Goal: Understand process/instructions

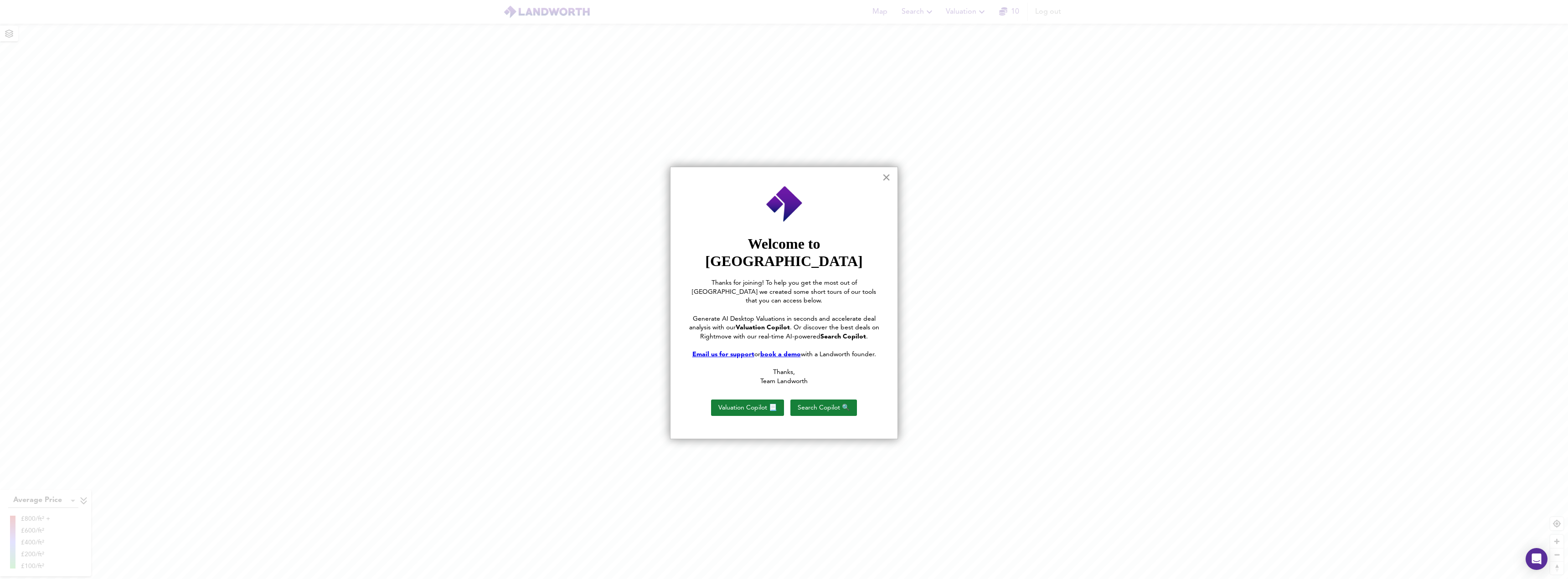
click at [887, 180] on button "×" at bounding box center [885, 178] width 8 height 15
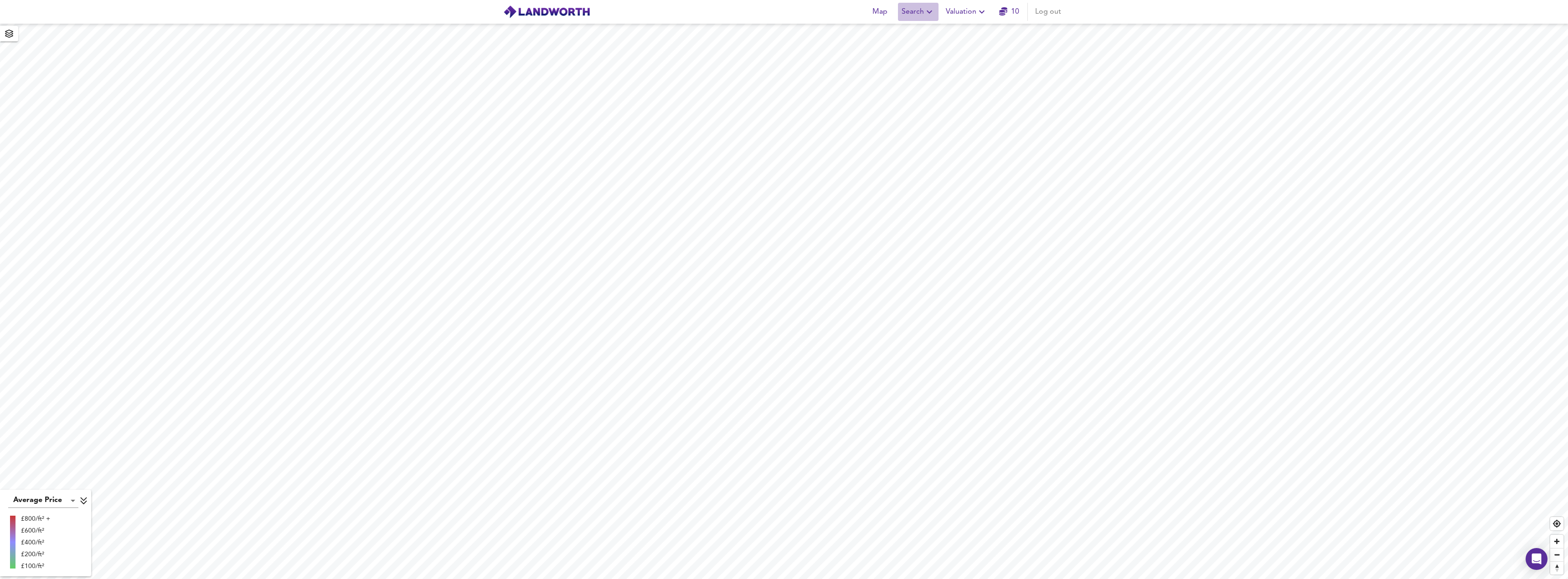
click at [926, 9] on icon "button" at bounding box center [929, 12] width 11 height 11
click at [923, 31] on li "New Search" at bounding box center [918, 33] width 91 height 17
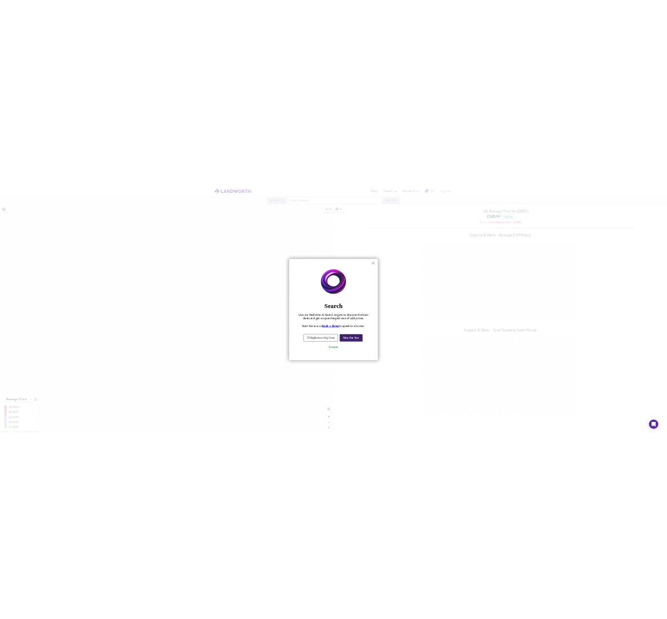
scroll to position [619, 1677]
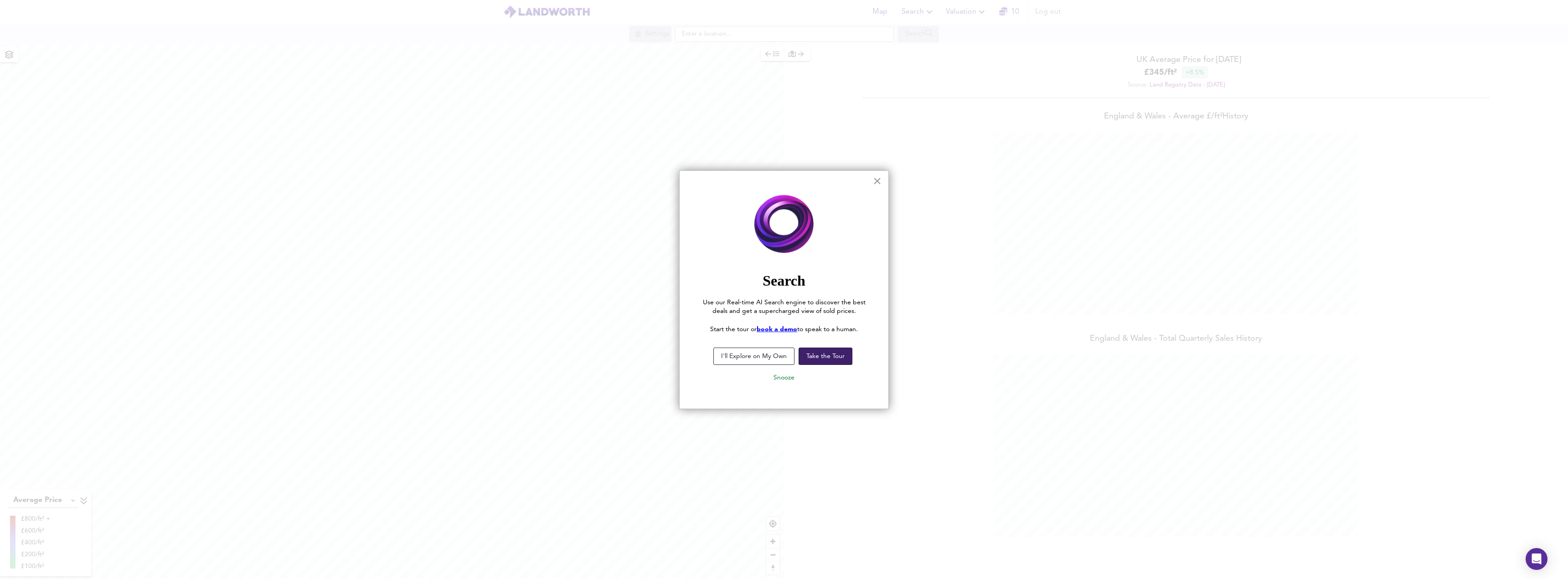
click at [816, 361] on button "Take the Tour" at bounding box center [826, 356] width 54 height 18
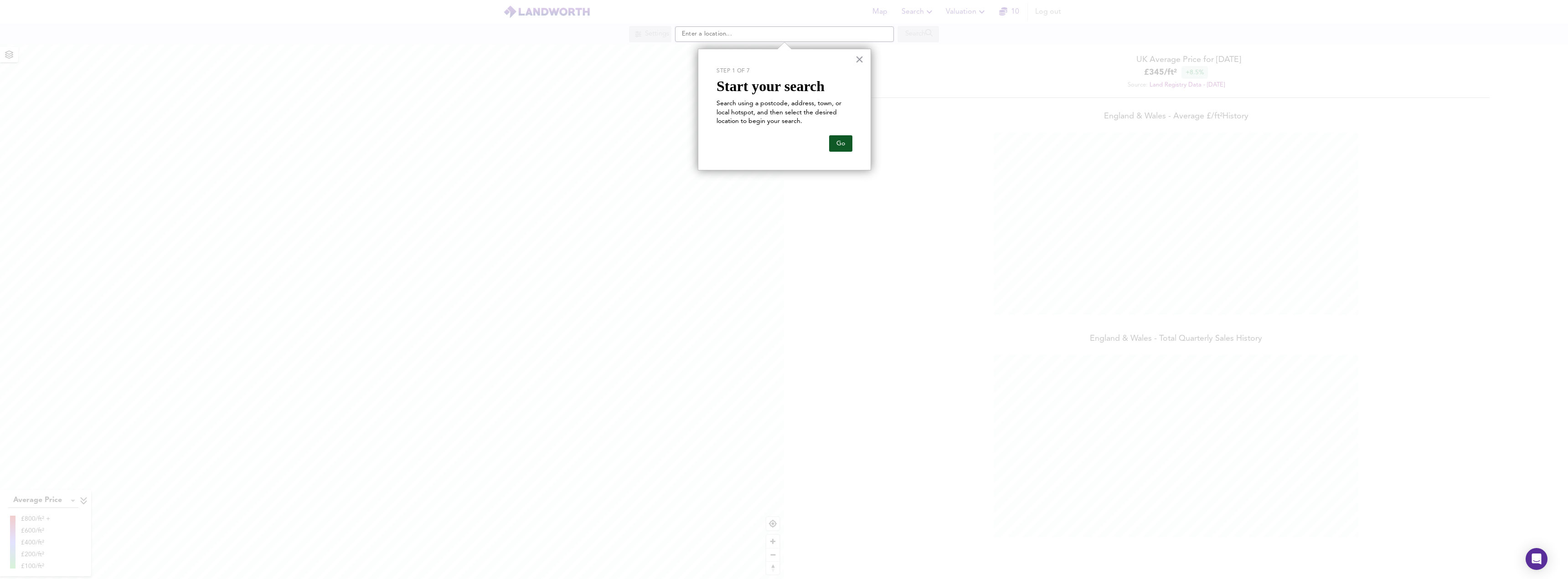
click at [840, 139] on button "Go" at bounding box center [841, 144] width 23 height 17
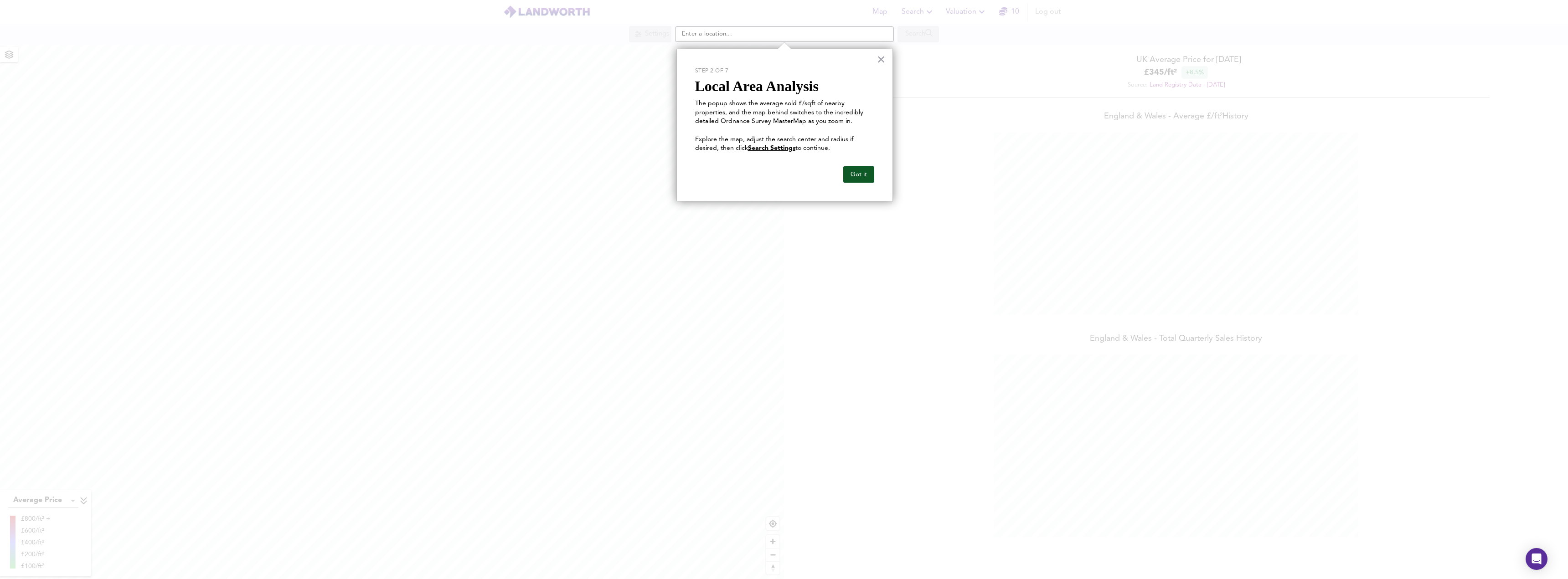
click at [854, 173] on button "Got it" at bounding box center [858, 175] width 31 height 17
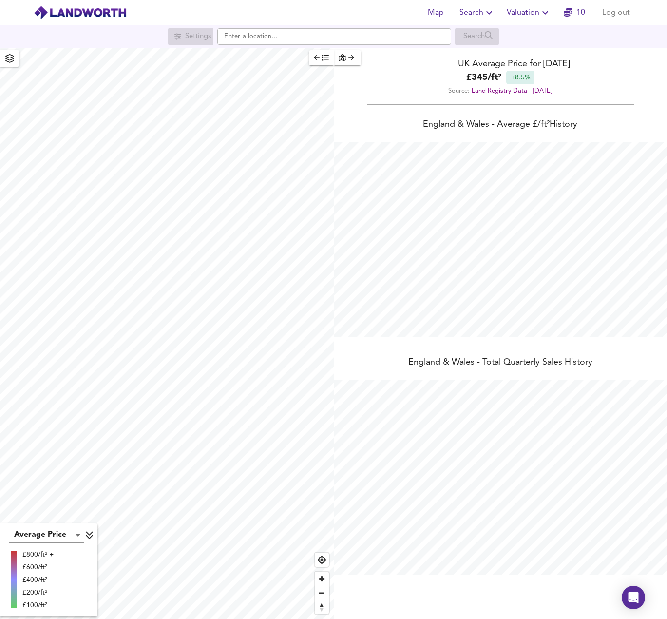
scroll to position [486761, 486713]
